Goal: Task Accomplishment & Management: Manage account settings

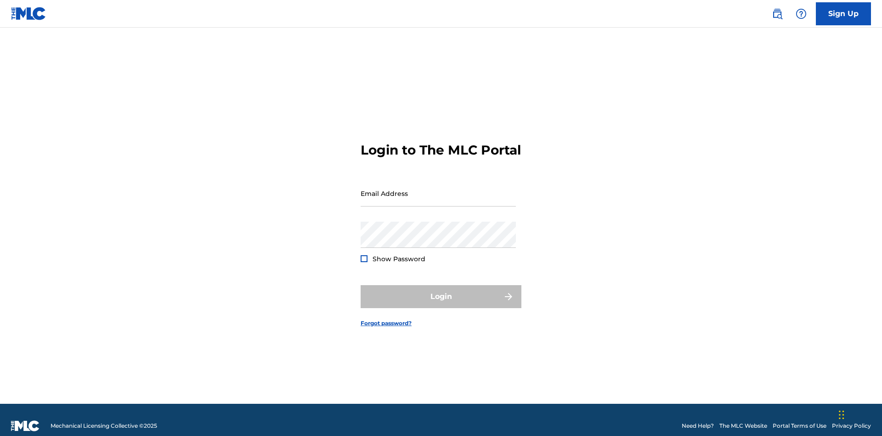
scroll to position [12, 0]
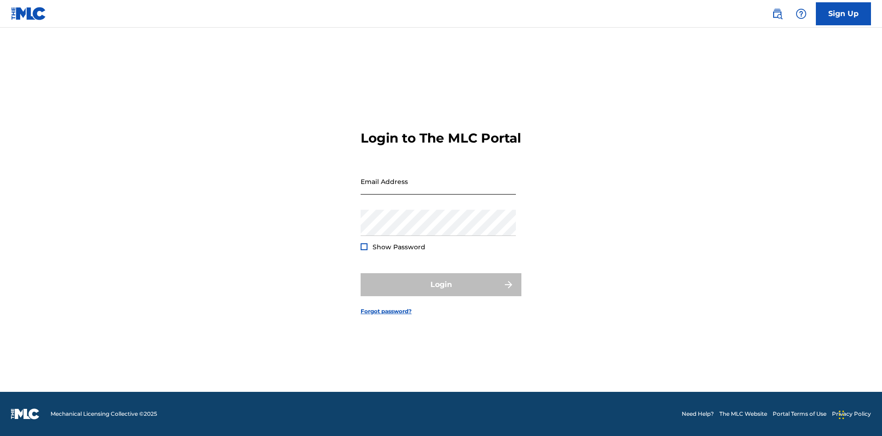
click at [438, 189] on input "Email Address" at bounding box center [438, 181] width 155 height 26
type input "[EMAIL_ADDRESS][DOMAIN_NAME]"
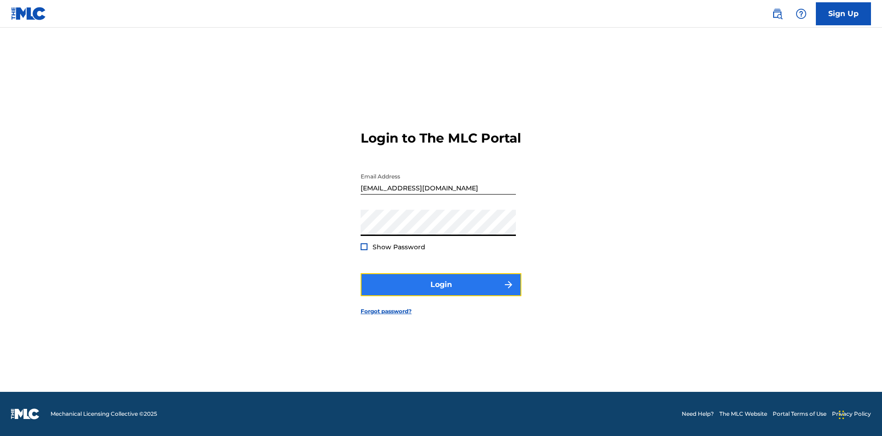
click at [441, 292] on button "Login" at bounding box center [441, 284] width 161 height 23
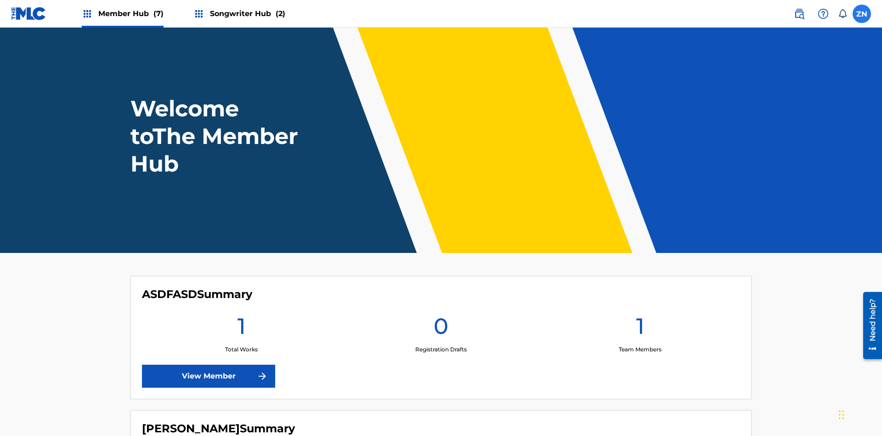
click at [862, 13] on label at bounding box center [862, 14] width 18 height 18
click at [862, 14] on input "ZN Z89Lrv5Qgb NTmEAeOiHt [EMAIL_ADDRESS][DOMAIN_NAME] Notification Preferences …" at bounding box center [862, 14] width 0 height 0
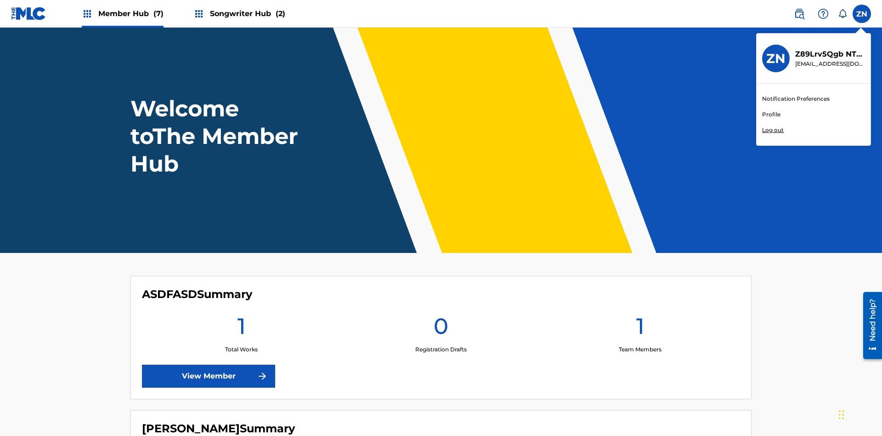
click at [771, 114] on link "Profile" at bounding box center [771, 114] width 18 height 8
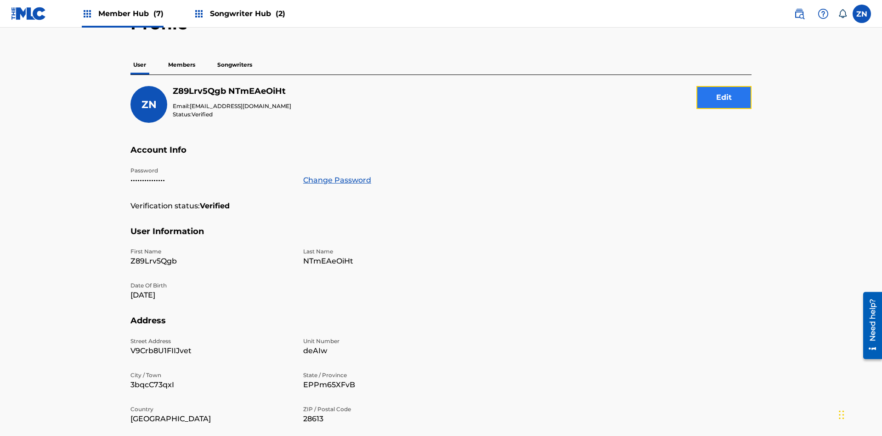
click at [724, 86] on button "Edit" at bounding box center [724, 97] width 55 height 23
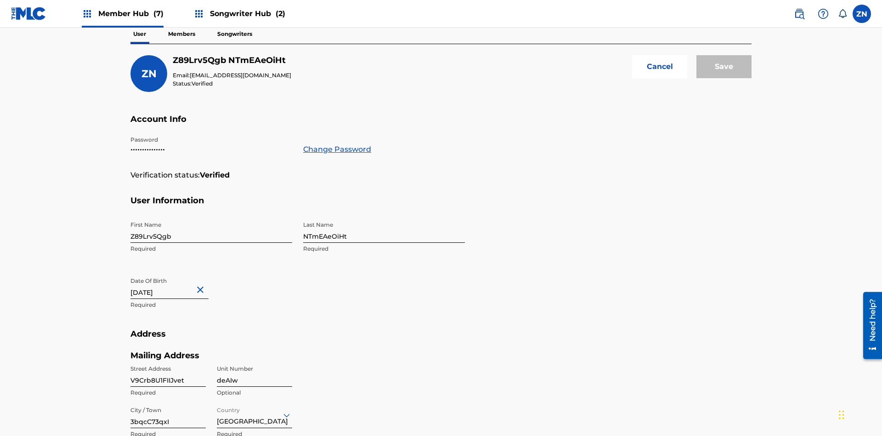
click at [211, 216] on input "Z89Lrv5Qgb" at bounding box center [211, 229] width 162 height 26
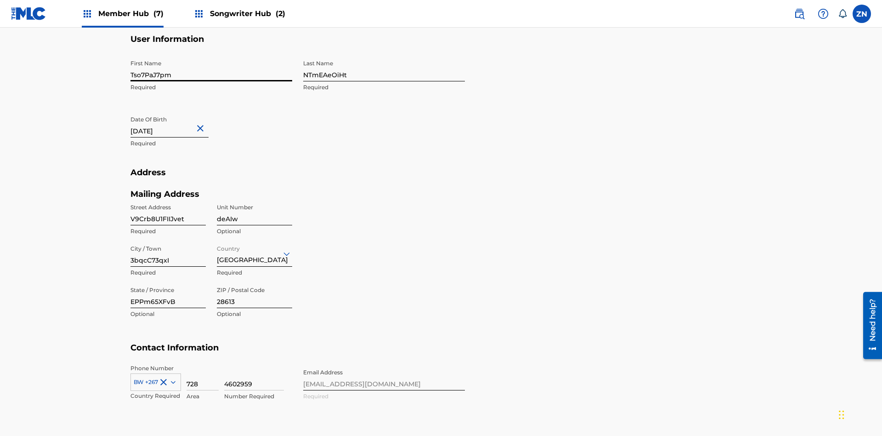
type input "Tso7PaJ7pm"
click at [384, 68] on input "NTmEAeOiHt" at bounding box center [384, 68] width 162 height 26
type input "cXRTpSUe7L"
click at [177, 111] on input "[DATE]" at bounding box center [169, 124] width 78 height 26
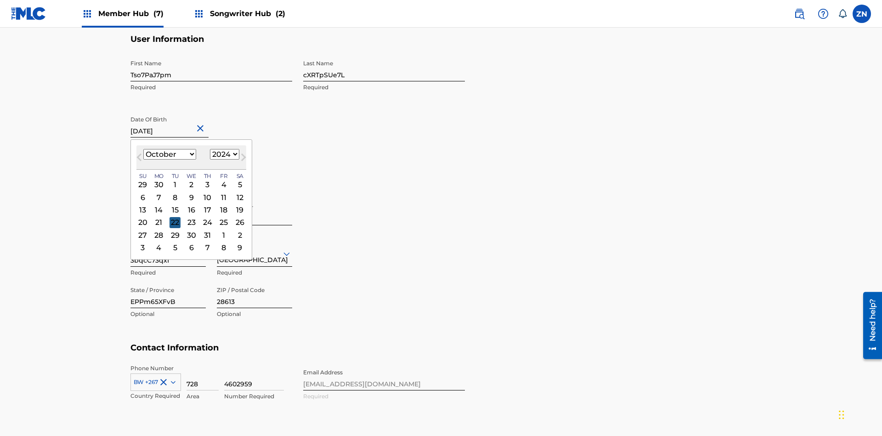
click at [223, 159] on select "1900 1901 1902 1903 1904 1905 1906 1907 1908 1909 1910 1911 1912 1913 1914 1915…" at bounding box center [224, 154] width 29 height 11
click at [175, 217] on div "22" at bounding box center [175, 222] width 11 height 11
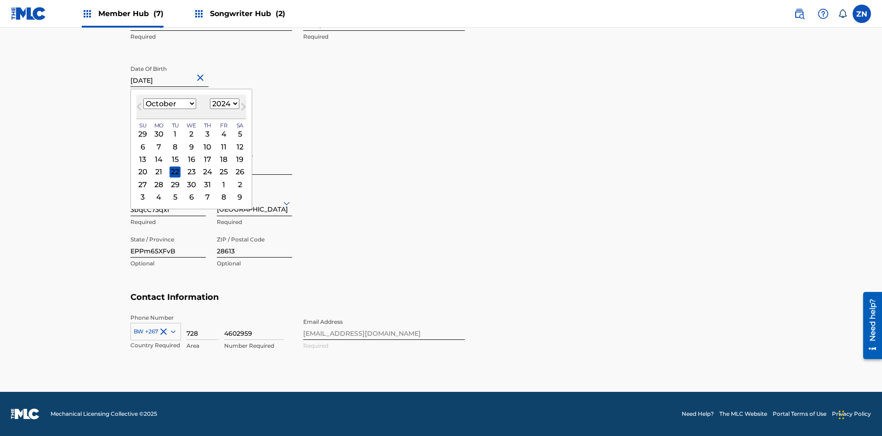
click at [168, 161] on input "V9Crb8U1FIIJvet" at bounding box center [167, 161] width 75 height 26
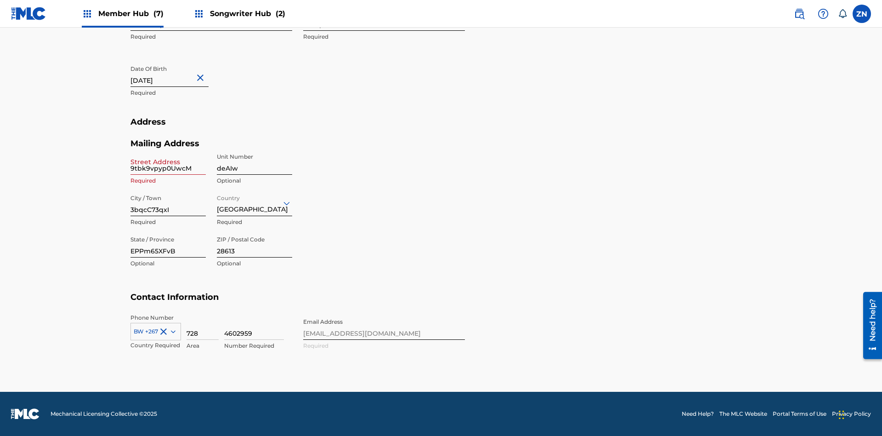
type input "9tbk9vpyp0UwcMB"
type input "[DATE]"
type input "9tbk9vpyp0UwcMB"
click at [255, 161] on input "deAIw" at bounding box center [254, 161] width 75 height 26
type input "3GjrT"
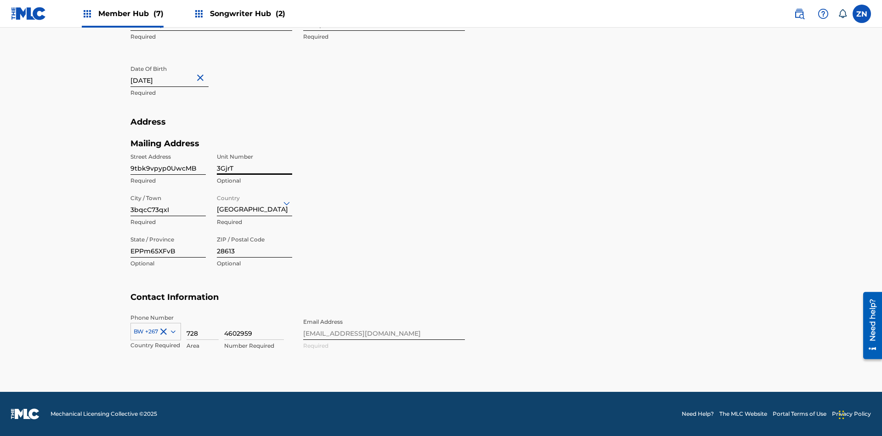
click at [168, 203] on input "3bqcC73qxI" at bounding box center [167, 203] width 75 height 26
type input "sbqlzQ9eVD"
click at [217, 203] on input "Country" at bounding box center [218, 203] width 2 height 10
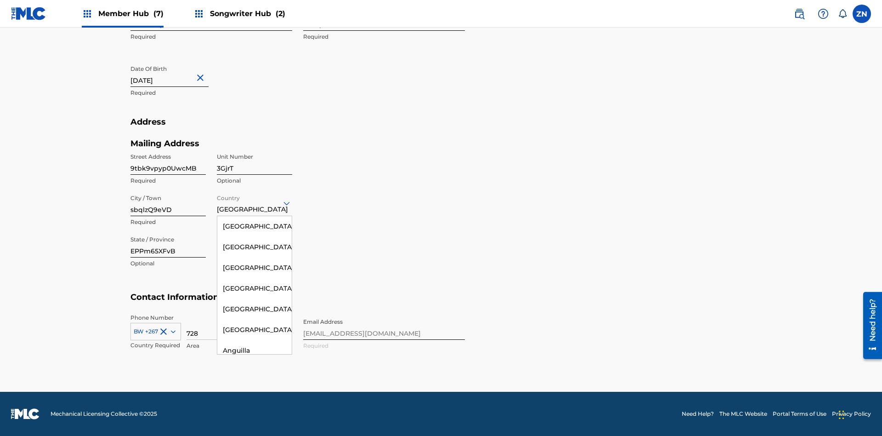
click at [168, 244] on input "EPPm65XFvB" at bounding box center [167, 244] width 75 height 26
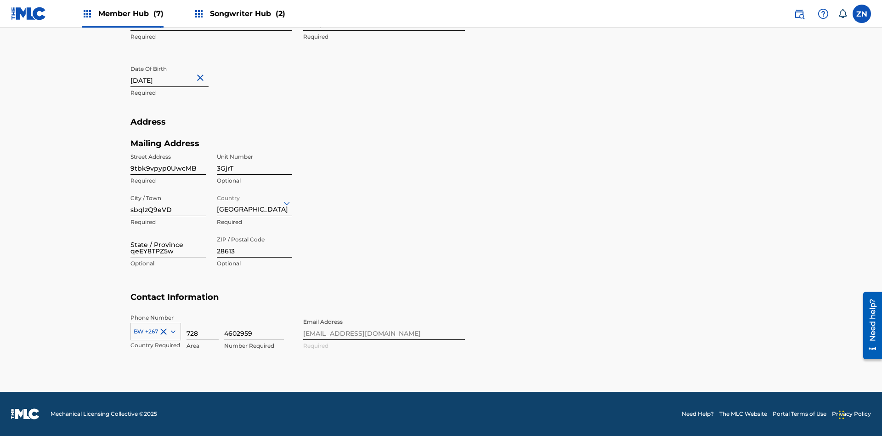
type input "qeEY8TPZ5w"
click at [255, 244] on input "28613" at bounding box center [254, 244] width 75 height 26
type input "89074"
click at [171, 331] on icon at bounding box center [173, 331] width 5 height 3
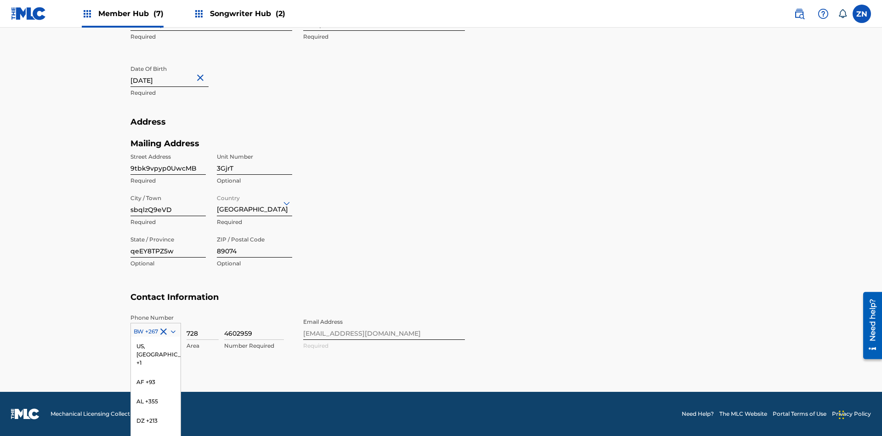
click at [203, 326] on input "728" at bounding box center [203, 326] width 32 height 26
type input "537"
click at [254, 326] on input "4602959" at bounding box center [254, 326] width 60 height 26
